Goal: Task Accomplishment & Management: Use online tool/utility

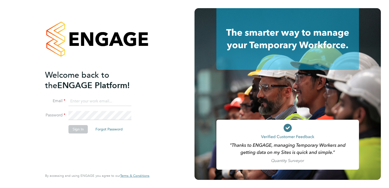
type input "[EMAIL_ADDRESS][DOMAIN_NAME]"
drag, startPoint x: 323, startPoint y: 13, endPoint x: 76, endPoint y: 129, distance: 273.1
click at [76, 129] on button "Sign In" at bounding box center [78, 129] width 19 height 8
